Goal: Task Accomplishment & Management: Use online tool/utility

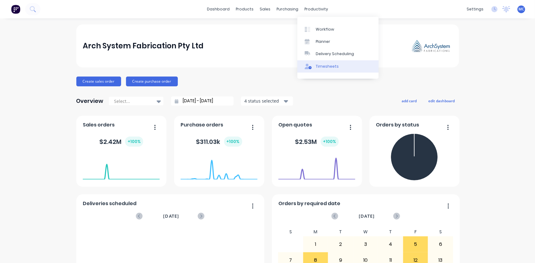
click at [337, 67] on link "Timesheets" at bounding box center [337, 66] width 81 height 12
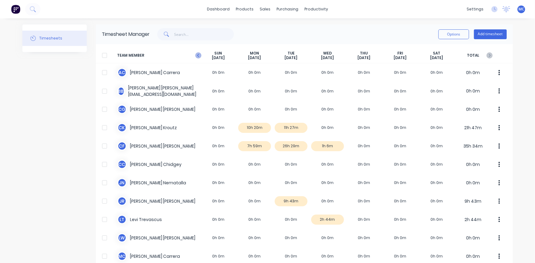
click at [197, 54] on icon "button" at bounding box center [198, 55] width 6 height 6
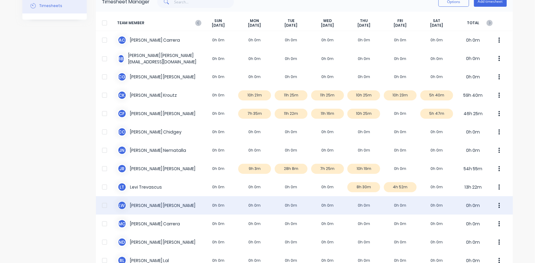
scroll to position [21, 0]
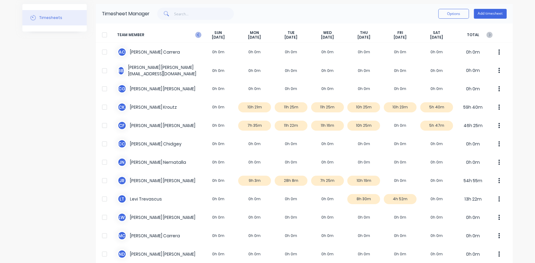
click at [195, 33] on icon "button" at bounding box center [198, 35] width 6 height 6
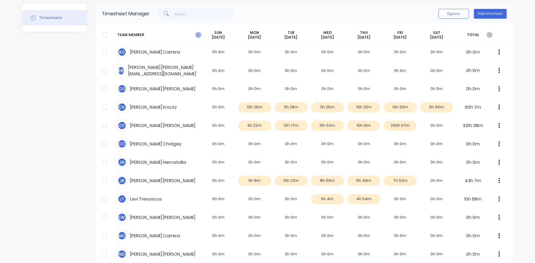
click at [198, 36] on icon "button" at bounding box center [198, 35] width 6 height 6
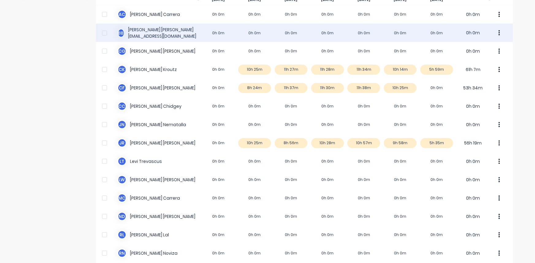
scroll to position [0, 0]
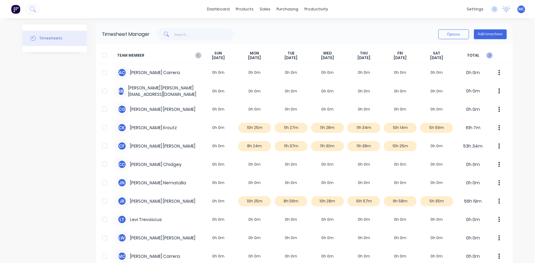
click at [488, 55] on icon "button" at bounding box center [490, 55] width 6 height 6
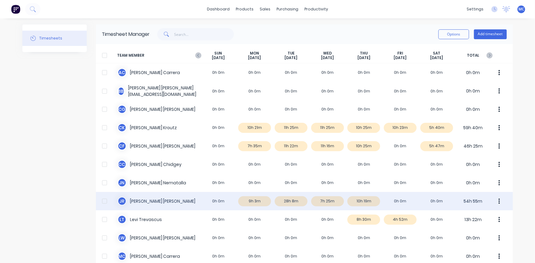
click at [104, 202] on div at bounding box center [104, 201] width 12 height 12
click at [136, 201] on div "J R [PERSON_NAME] 0h 0m 9h 3m 28h 8m 7h 25m 10h 19m 0h 0m 0h 0m 54h 55m" at bounding box center [304, 201] width 417 height 18
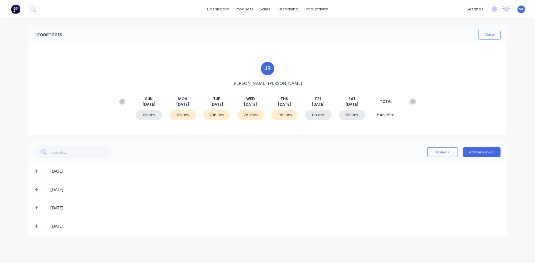
click at [36, 190] on icon at bounding box center [37, 190] width 4 height 4
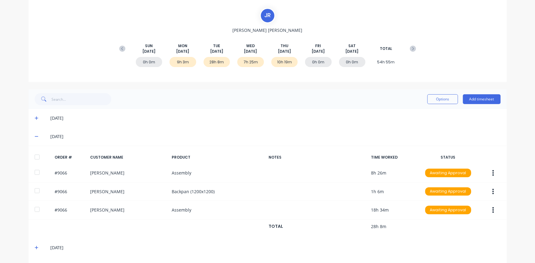
scroll to position [55, 0]
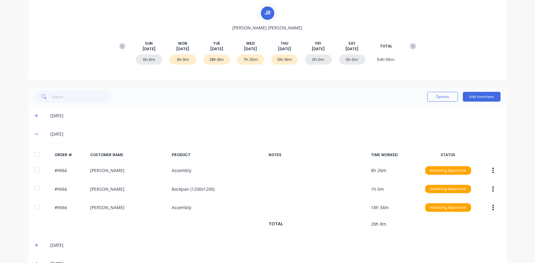
click at [36, 133] on icon at bounding box center [37, 134] width 4 height 4
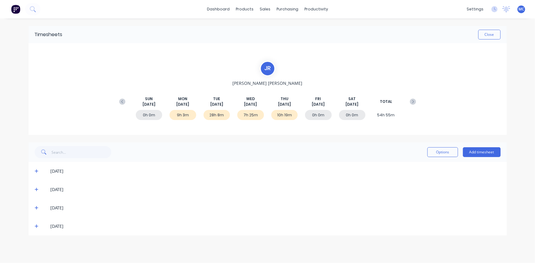
scroll to position [0, 0]
click at [39, 209] on span at bounding box center [38, 208] width 6 height 6
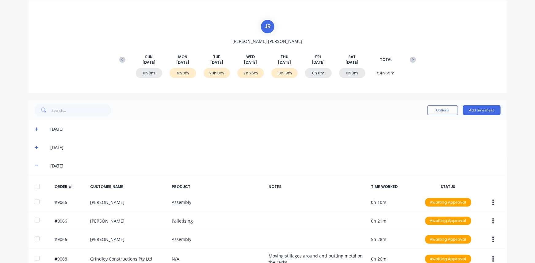
scroll to position [55, 0]
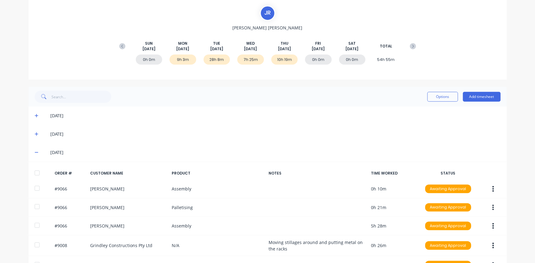
click at [316, 138] on div "[DATE]" at bounding box center [268, 134] width 478 height 18
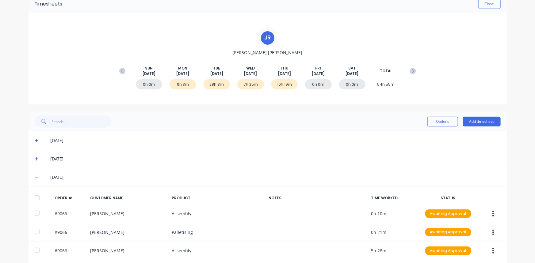
scroll to position [28, 0]
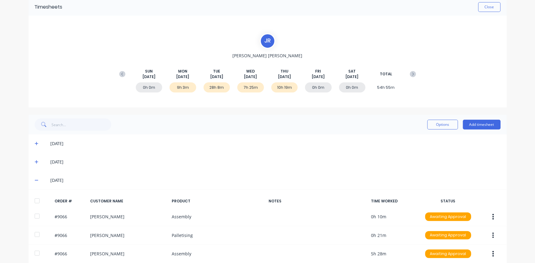
click at [32, 179] on div "[DATE]" at bounding box center [268, 180] width 478 height 18
click at [35, 181] on icon at bounding box center [37, 181] width 4 height 1
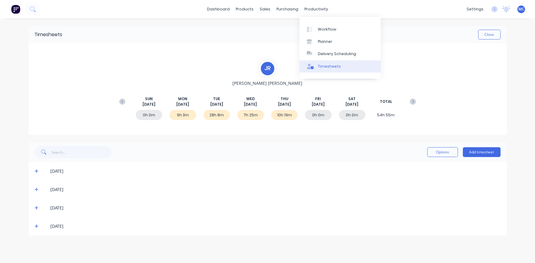
click at [325, 64] on div "Timesheets" at bounding box center [329, 67] width 23 height 6
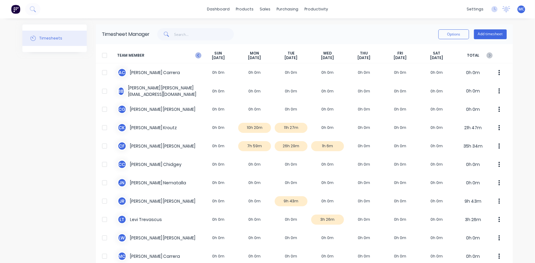
click at [195, 55] on icon "button" at bounding box center [198, 55] width 6 height 6
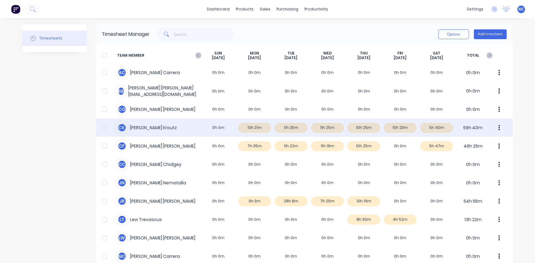
click at [102, 130] on div at bounding box center [104, 128] width 12 height 12
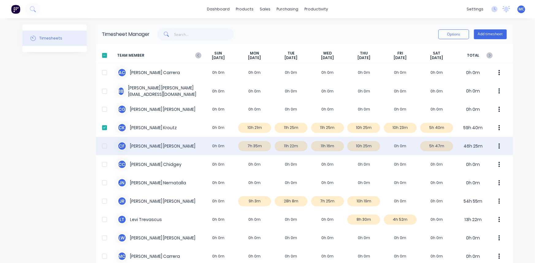
click at [102, 147] on div at bounding box center [104, 146] width 12 height 12
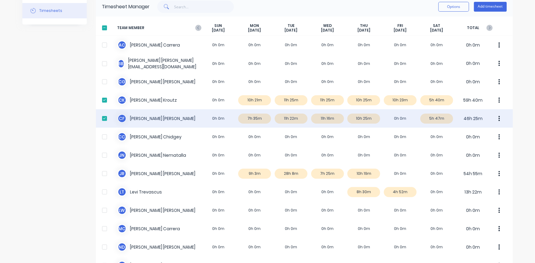
scroll to position [55, 0]
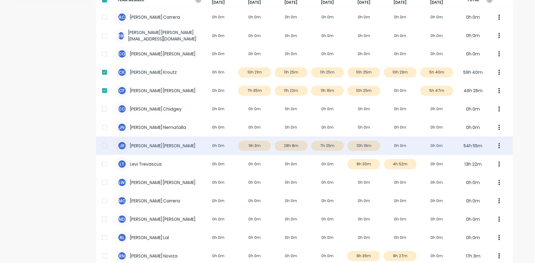
click at [101, 145] on div at bounding box center [104, 146] width 12 height 12
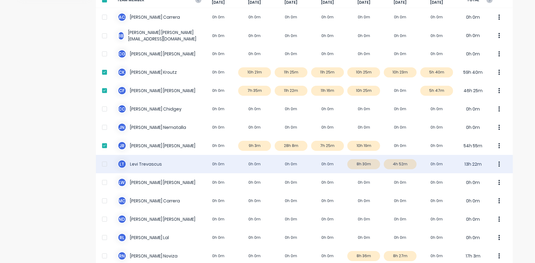
click at [102, 164] on div at bounding box center [104, 164] width 12 height 12
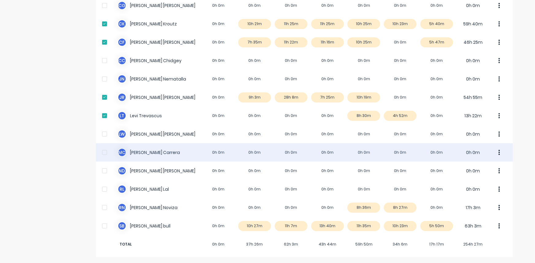
scroll to position [104, 0]
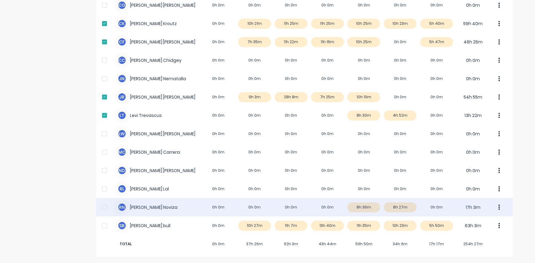
click at [102, 208] on div at bounding box center [104, 207] width 12 height 12
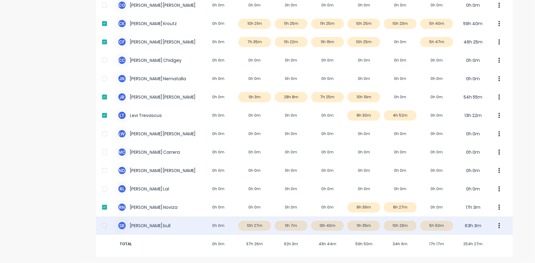
click at [103, 227] on div at bounding box center [104, 226] width 12 height 12
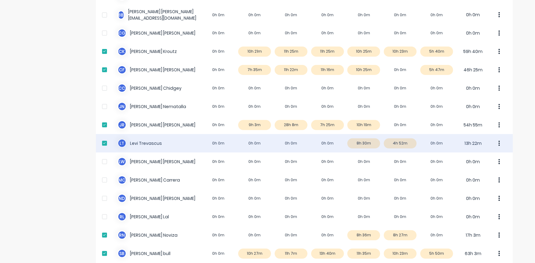
scroll to position [0, 0]
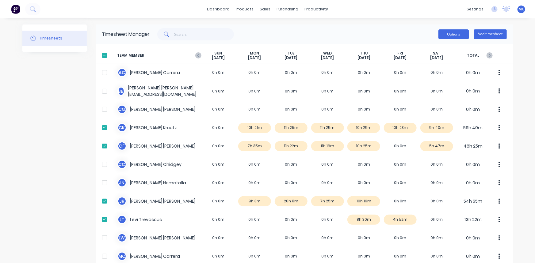
click at [452, 36] on button "Options" at bounding box center [453, 34] width 31 height 10
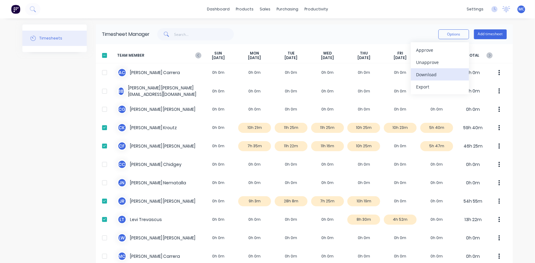
click at [448, 75] on div "Download" at bounding box center [439, 74] width 47 height 9
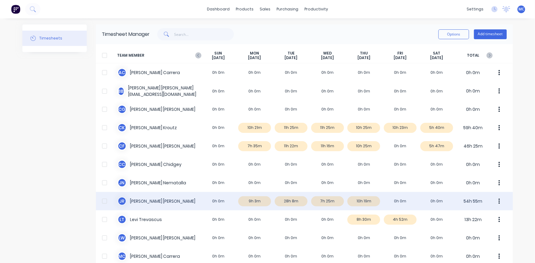
click at [286, 200] on div "J R [PERSON_NAME] 0h 0m 9h 3m 28h 8m 7h 25m 10h 19m 0h 0m 0h 0m 54h 55m" at bounding box center [304, 201] width 417 height 18
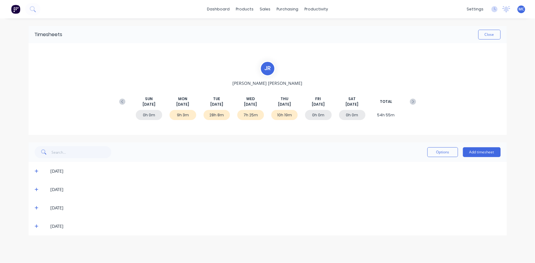
click at [36, 191] on icon at bounding box center [37, 190] width 4 height 4
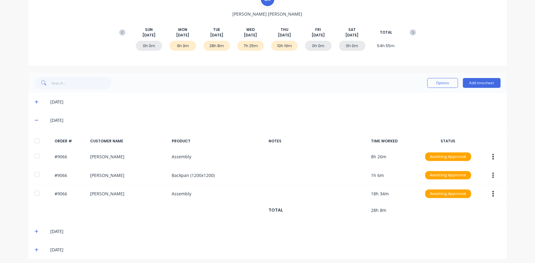
scroll to position [72, 0]
